Goal: Find specific page/section: Find specific page/section

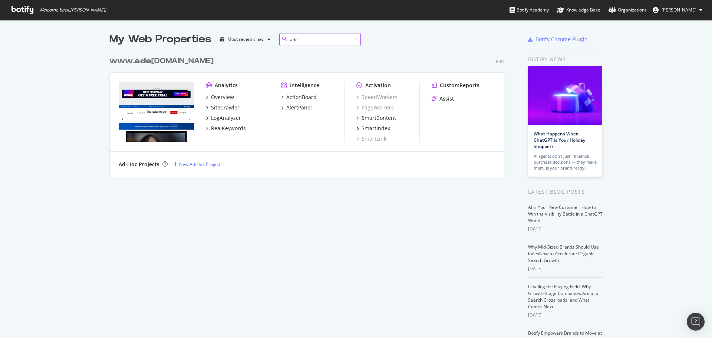
scroll to position [124, 395]
type input "ade"
click at [219, 109] on div "SiteCrawler" at bounding box center [225, 107] width 29 height 7
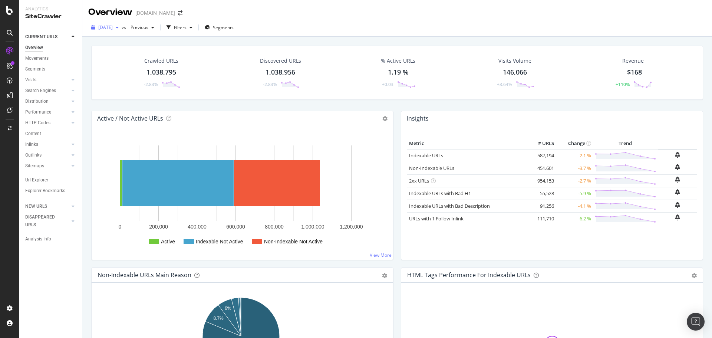
click at [122, 26] on div "button" at bounding box center [117, 27] width 9 height 4
